Goal: Task Accomplishment & Management: Manage account settings

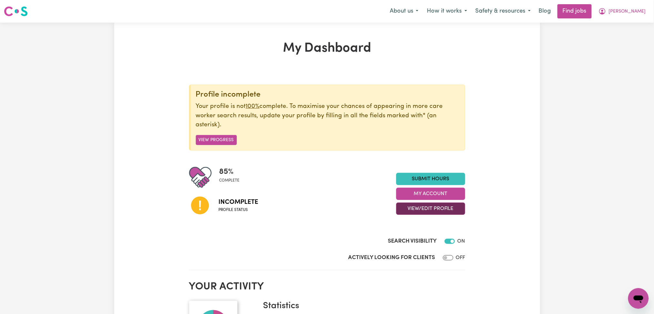
click at [409, 206] on button "View/Edit Profile" at bounding box center [430, 208] width 69 height 12
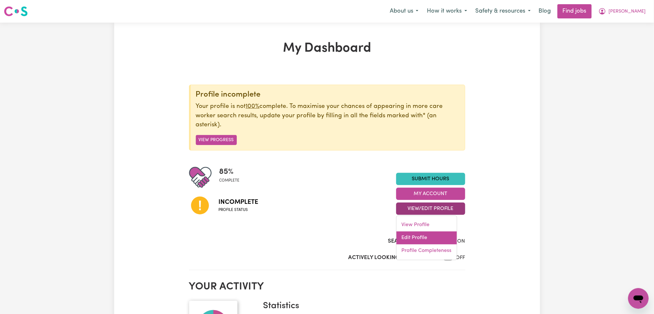
click at [410, 235] on link "Edit Profile" at bounding box center [427, 237] width 60 height 13
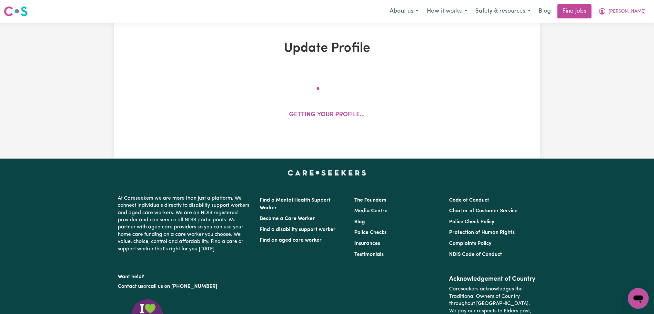
select select "[DEMOGRAPHIC_DATA]"
select select "Student Visa"
select select "Studying a healthcare related degree or qualification"
select select "40"
select select "55"
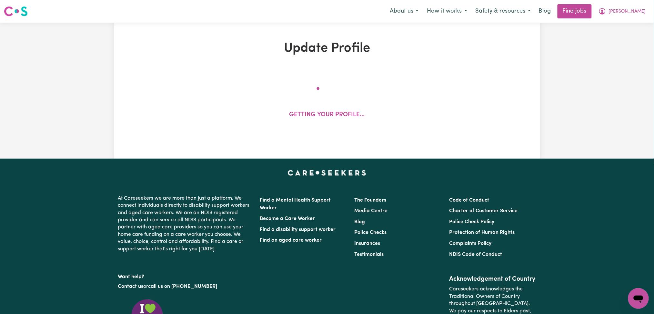
select select "70"
select select "84"
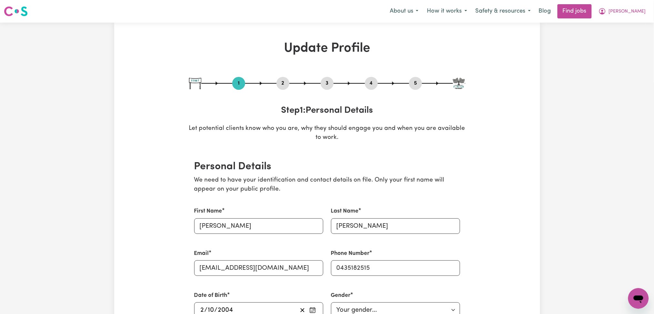
click at [282, 82] on button "2" at bounding box center [283, 83] width 13 height 8
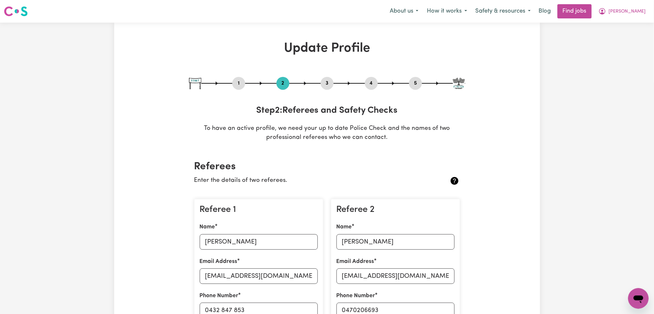
scroll to position [86, 0]
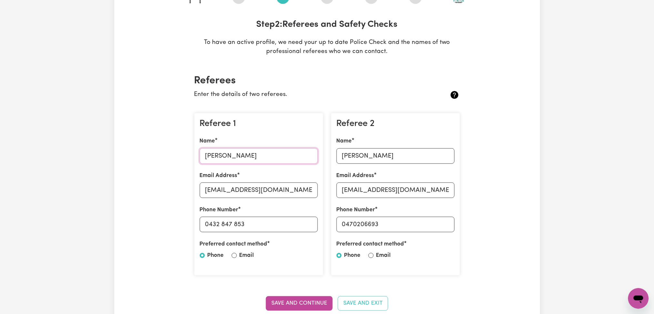
click at [226, 156] on input "[PERSON_NAME]" at bounding box center [259, 155] width 118 height 15
click at [257, 150] on input "[PERSON_NAME]" at bounding box center [259, 155] width 118 height 15
click at [252, 194] on input "[EMAIL_ADDRESS][DOMAIN_NAME]" at bounding box center [259, 189] width 118 height 15
drag, startPoint x: 208, startPoint y: 223, endPoint x: 287, endPoint y: 223, distance: 79.0
click at [287, 223] on input "0432 847 853" at bounding box center [259, 223] width 118 height 15
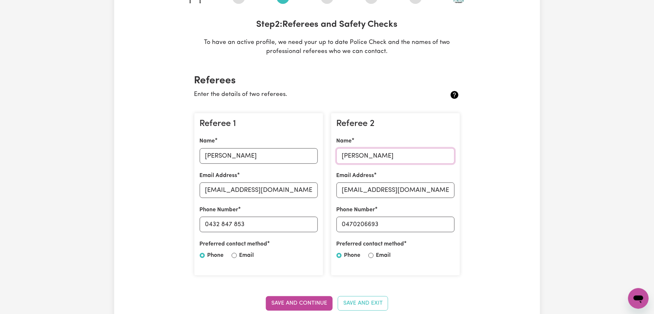
click at [359, 152] on input "[PERSON_NAME]" at bounding box center [396, 155] width 118 height 15
click at [383, 184] on input "[EMAIL_ADDRESS][DOMAIN_NAME]" at bounding box center [396, 189] width 118 height 15
drag, startPoint x: 347, startPoint y: 224, endPoint x: 425, endPoint y: 224, distance: 78.1
click at [425, 224] on input "0470206693" at bounding box center [396, 223] width 118 height 15
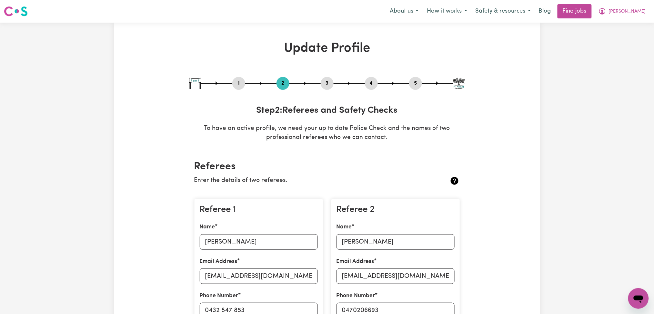
click at [417, 87] on div "5" at bounding box center [415, 83] width 13 height 13
click at [414, 85] on button "5" at bounding box center [415, 83] width 13 height 8
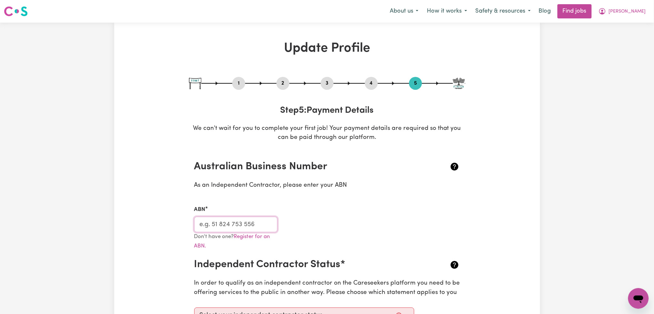
click at [257, 223] on input "ABN" at bounding box center [236, 223] width 84 height 15
click at [606, 10] on icon "My Account" at bounding box center [602, 11] width 8 height 8
click at [627, 34] on link "My Dashboard" at bounding box center [624, 37] width 51 height 12
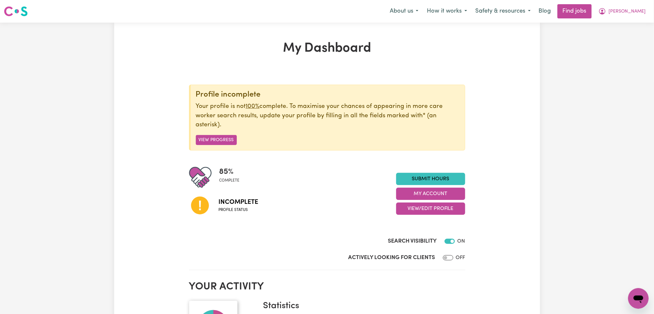
click at [639, 20] on nav "Menu About us How it works Safety & resources Blog Find jobs [PERSON_NAME]" at bounding box center [327, 11] width 654 height 23
click at [637, 14] on span "[PERSON_NAME]" at bounding box center [627, 11] width 37 height 7
click at [625, 53] on link "Logout" at bounding box center [624, 49] width 51 height 12
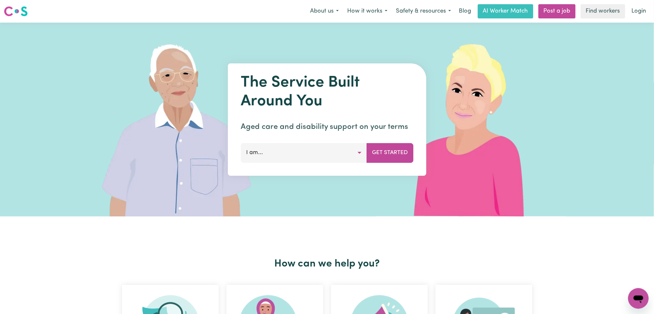
click at [651, 6] on div "Menu About us How it works Safety & resources Blog AI Worker Match Post a job F…" at bounding box center [327, 11] width 654 height 15
click at [638, 11] on link "Login" at bounding box center [639, 11] width 22 height 14
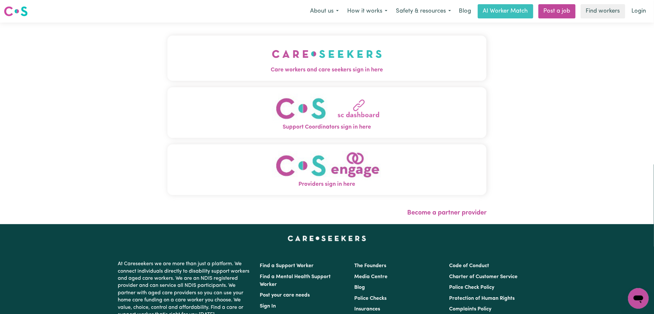
click at [301, 54] on button "Care workers and care seekers sign in here" at bounding box center [326, 57] width 319 height 45
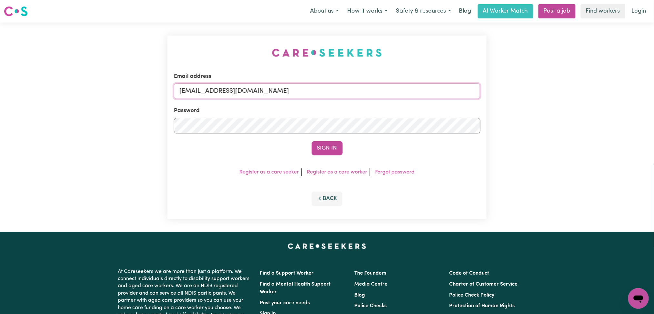
drag, startPoint x: 279, startPoint y: 84, endPoint x: 268, endPoint y: 94, distance: 14.6
click at [279, 84] on input "[EMAIL_ADDRESS][DOMAIN_NAME]" at bounding box center [327, 90] width 307 height 15
drag, startPoint x: 214, startPoint y: 88, endPoint x: 374, endPoint y: 106, distance: 160.9
click at [374, 105] on form "Email address Superuser~[EMAIL_ADDRESS][DOMAIN_NAME] Password Sign In" at bounding box center [327, 113] width 307 height 83
type input "Superuser~[EMAIL_ADDRESS][DOMAIN_NAME]"
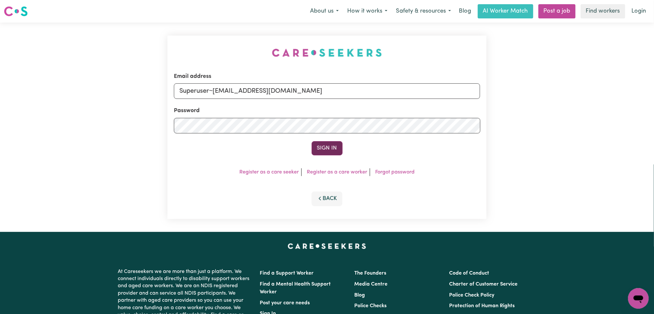
click at [327, 145] on button "Sign In" at bounding box center [327, 148] width 31 height 14
